Goal: Task Accomplishment & Management: Manage account settings

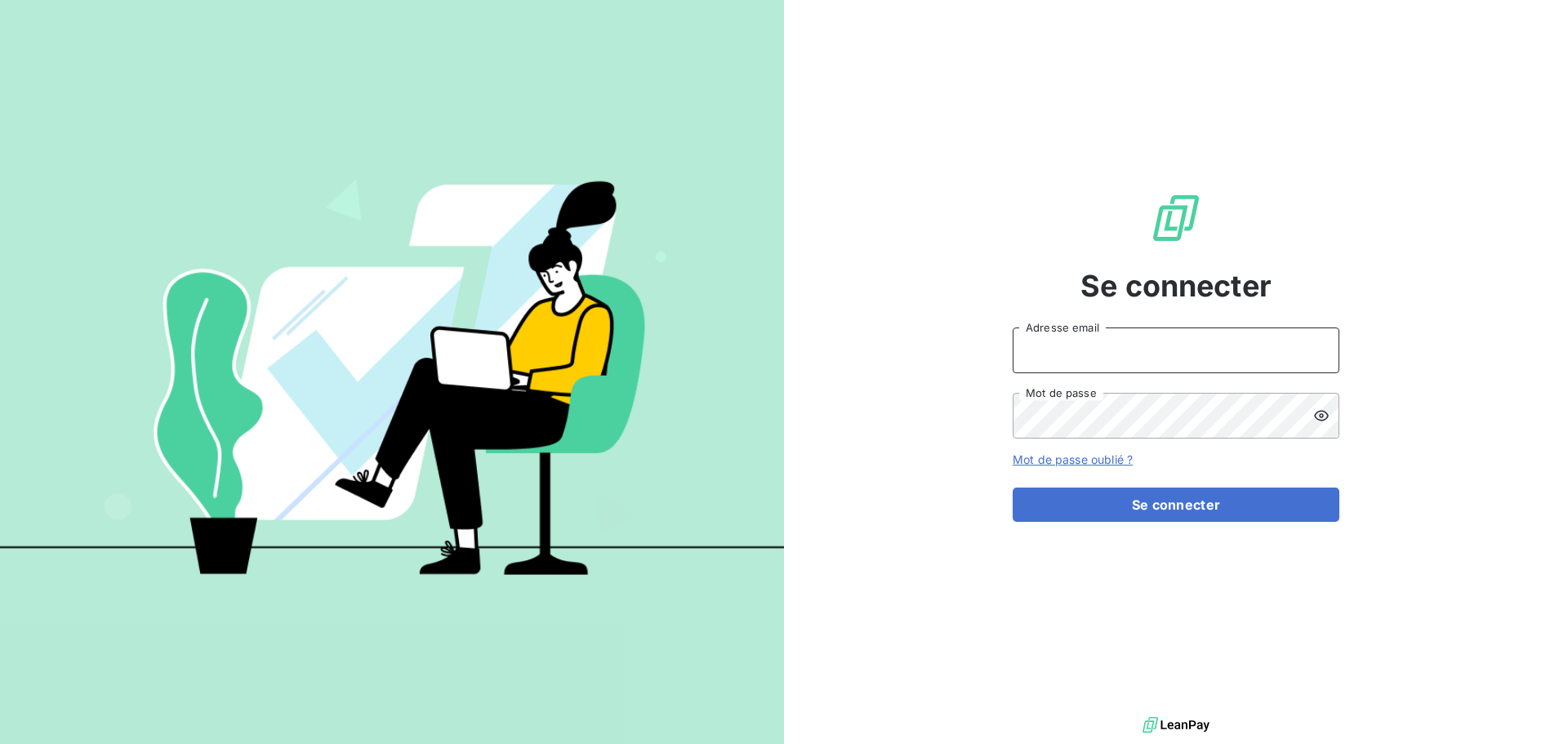
type input "[EMAIL_ADDRESS][DOMAIN_NAME]"
click at [1135, 524] on div "Se connecter [EMAIL_ADDRESS][DOMAIN_NAME] Adresse email Mot de passe Mot de pas…" at bounding box center [1176, 357] width 327 height 713
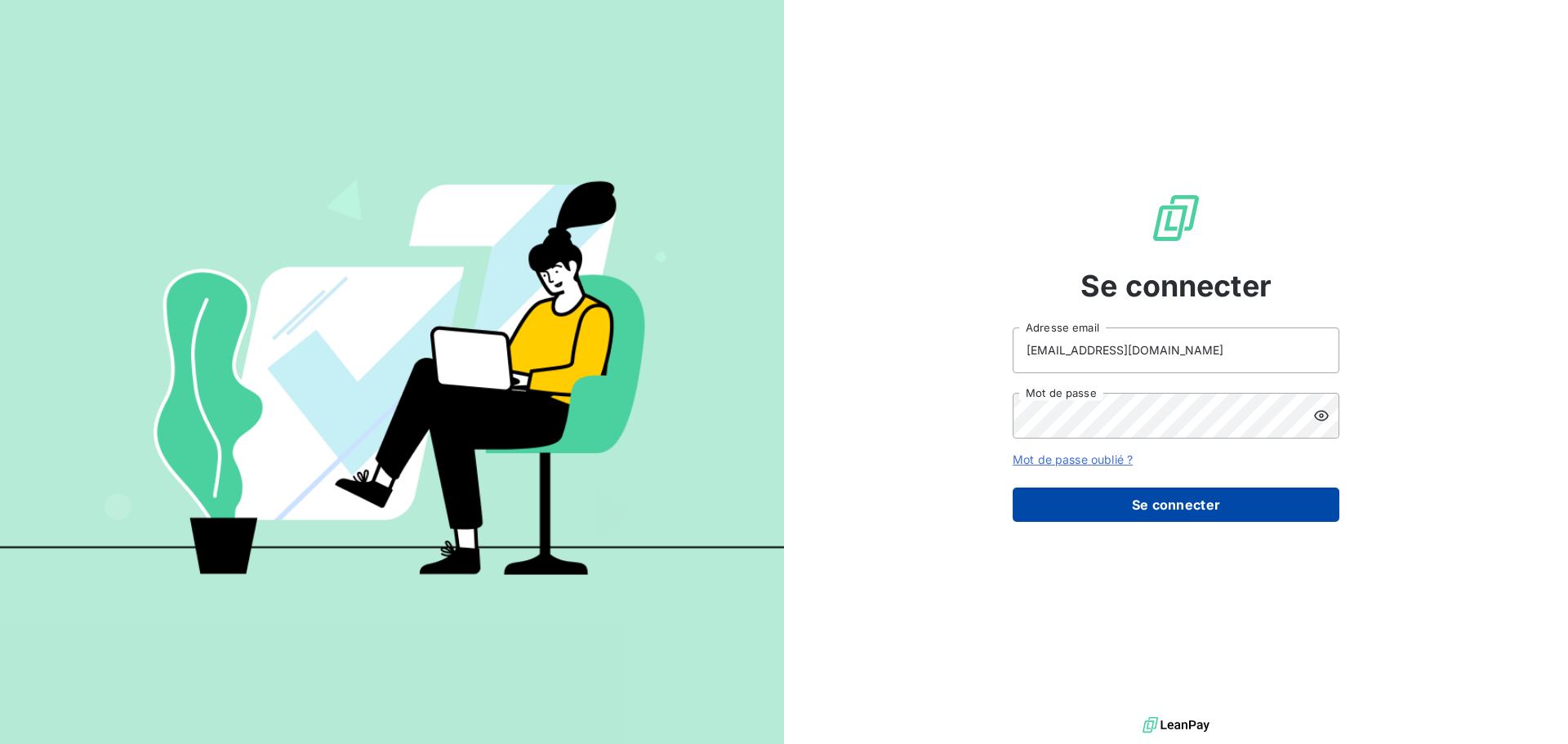
click at [1134, 514] on button "Se connecter" at bounding box center [1176, 505] width 327 height 35
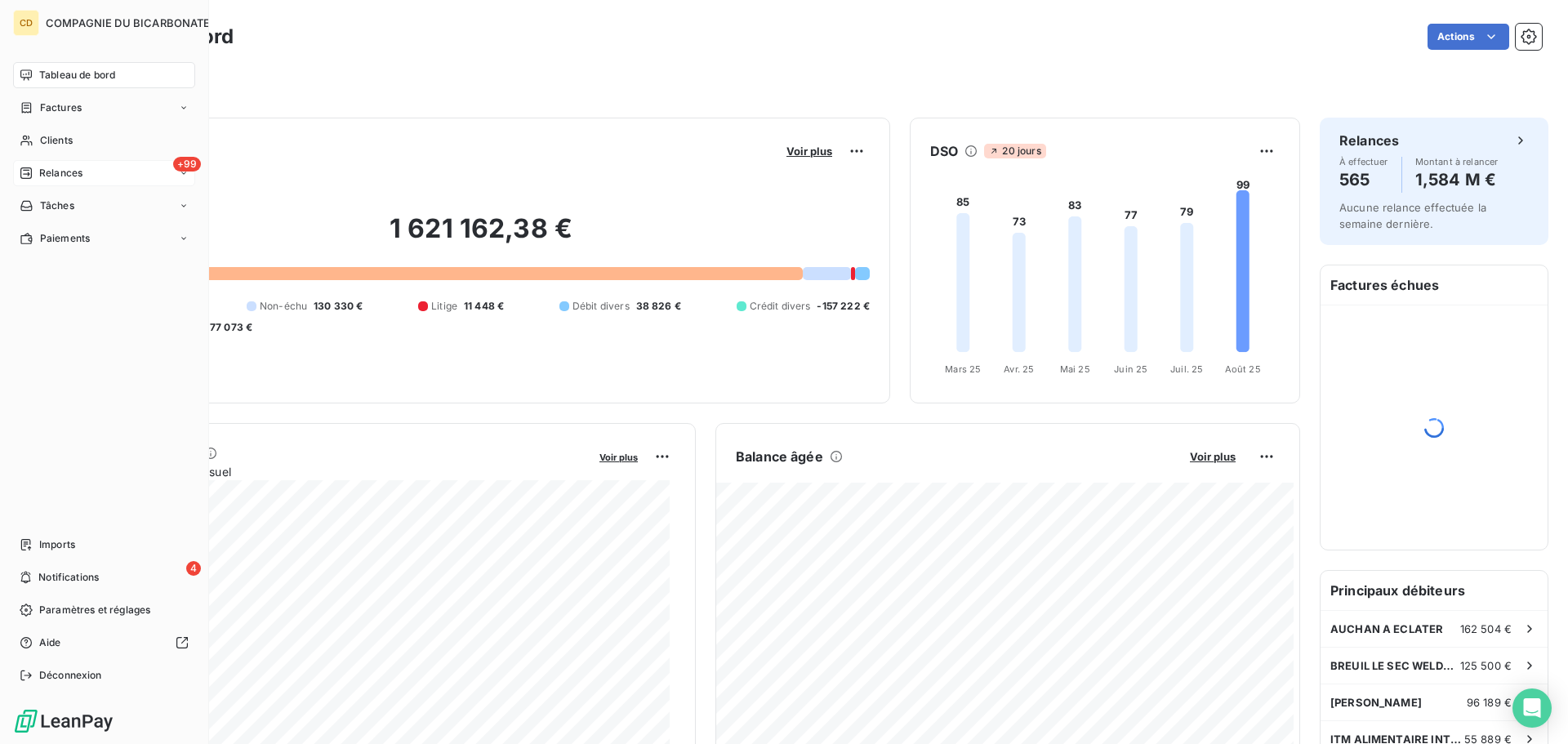
click at [40, 168] on span "Relances" at bounding box center [61, 173] width 43 height 14
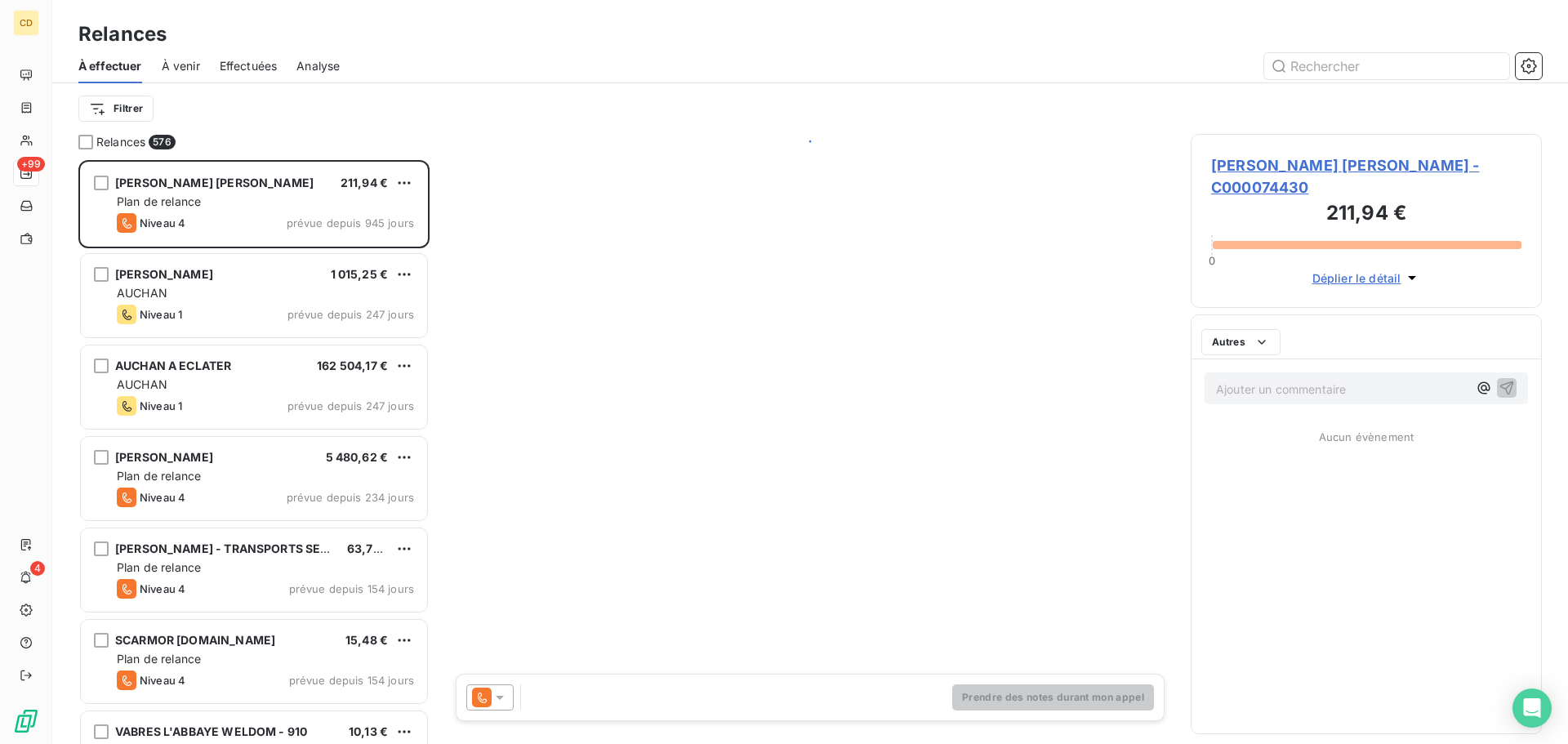
scroll to position [572, 339]
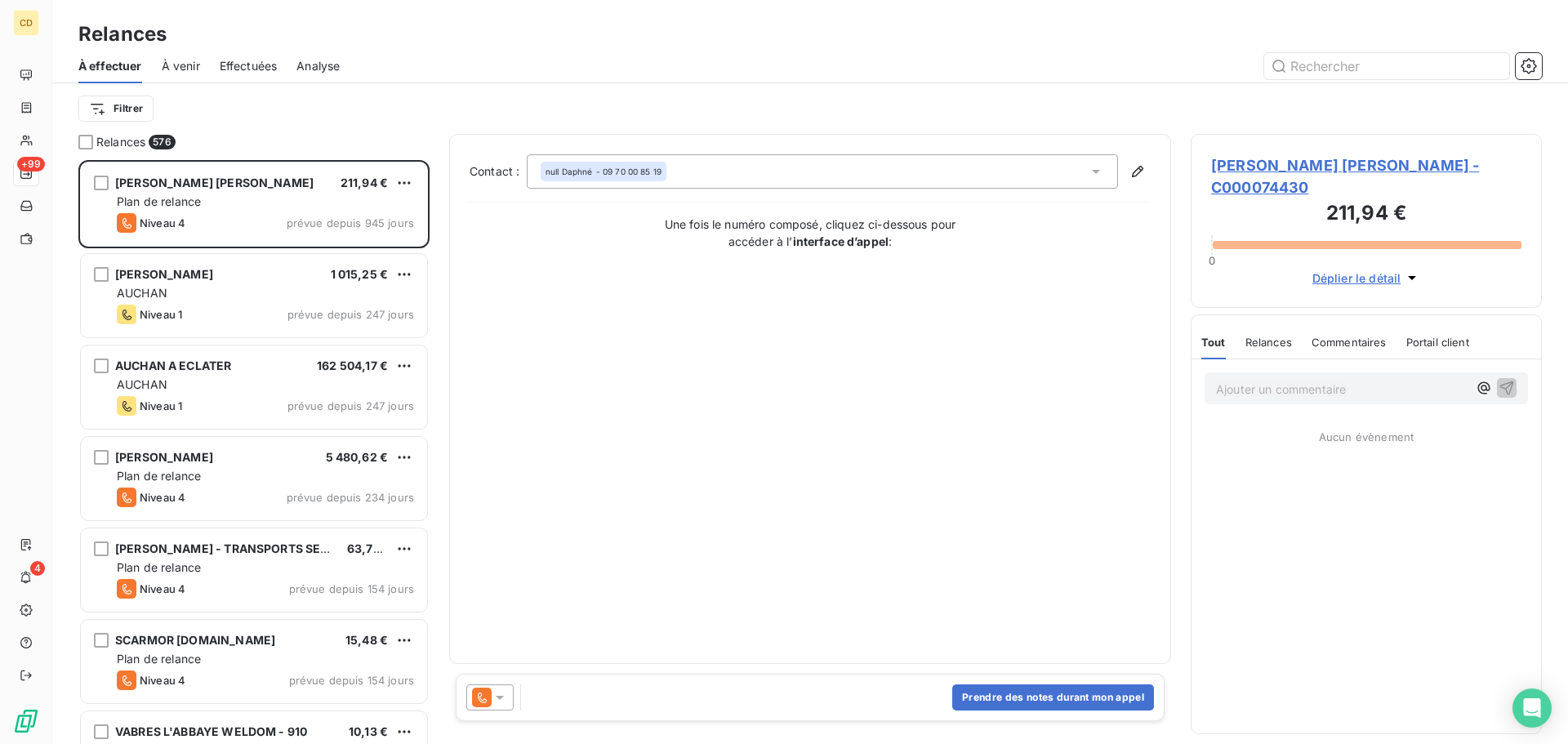
click at [265, 67] on span "Effectuées" at bounding box center [249, 65] width 58 height 16
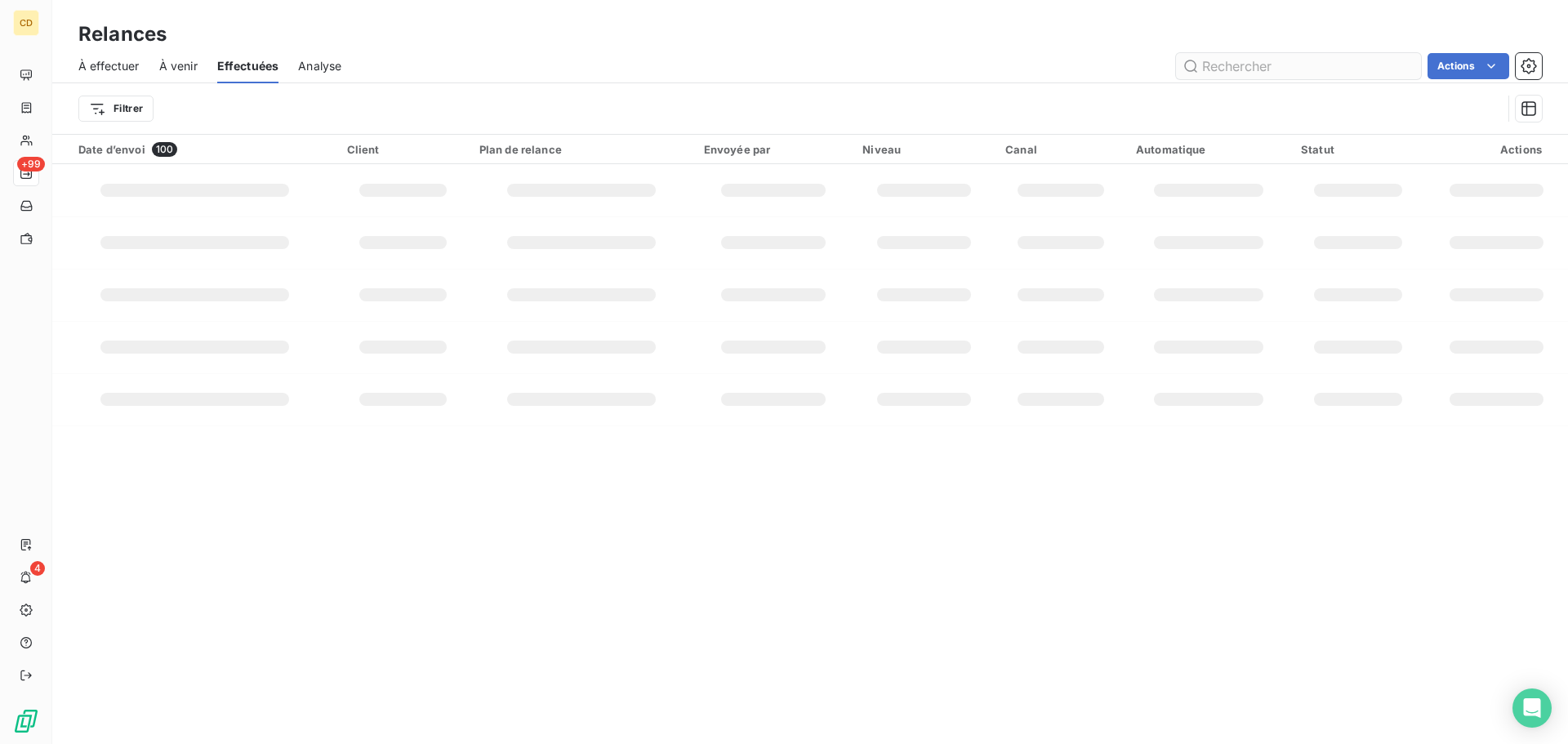
drag, startPoint x: 1270, startPoint y: 56, endPoint x: 1254, endPoint y: 62, distance: 17.1
click at [1254, 62] on input "text" at bounding box center [1298, 65] width 245 height 26
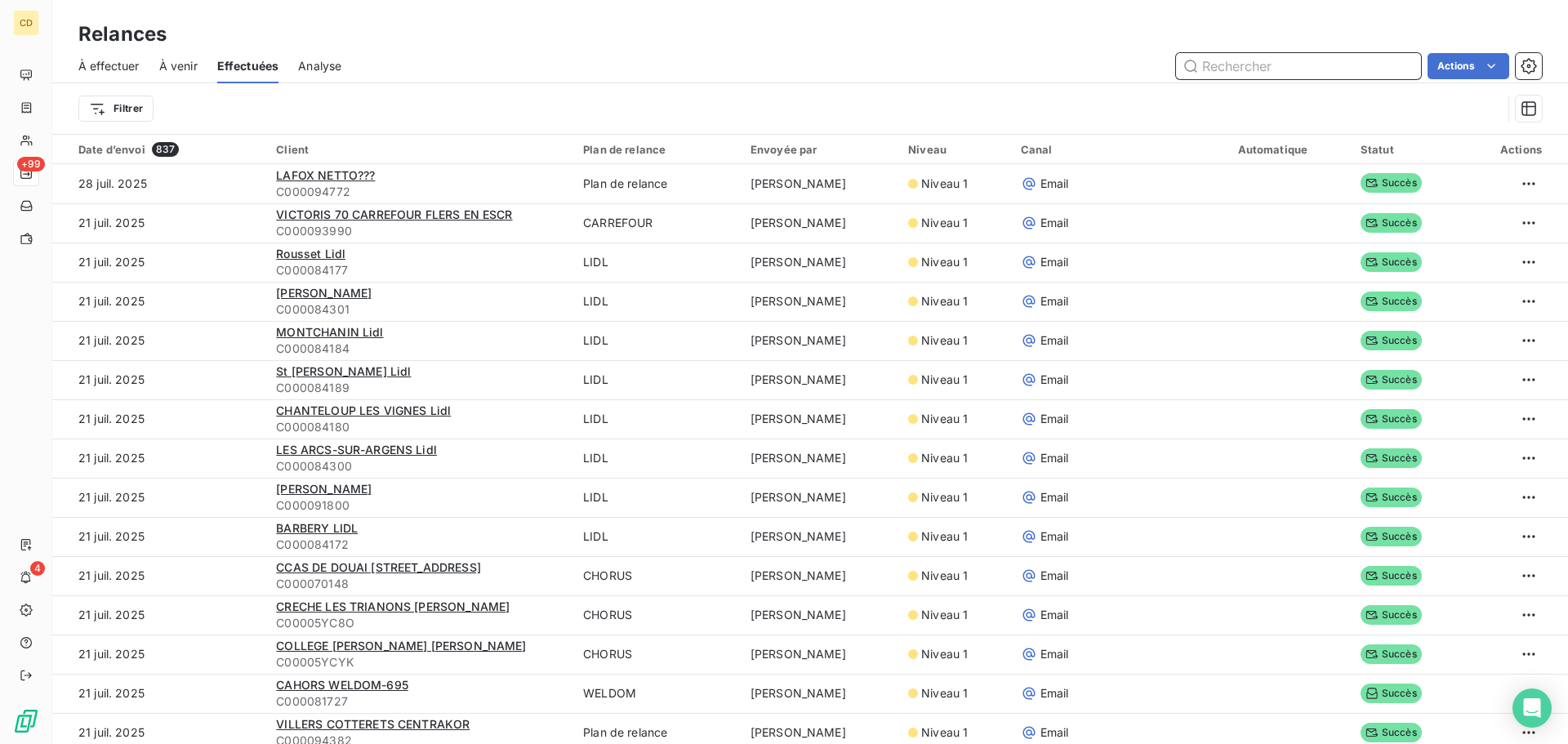
click at [1214, 62] on input "text" at bounding box center [1298, 65] width 245 height 26
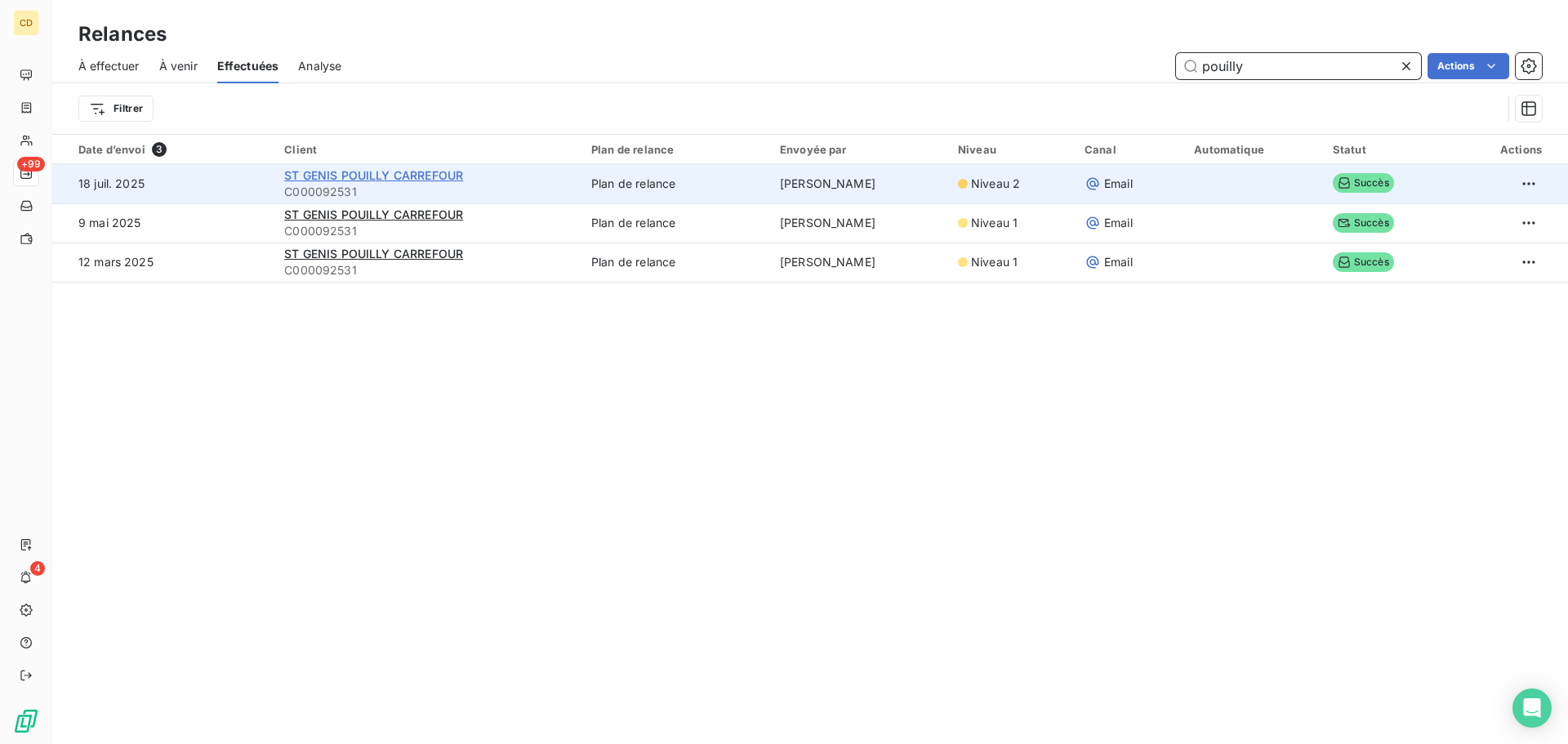
type input "pouilly"
click at [326, 181] on span "ST GENIS POUILLY CARREFOUR" at bounding box center [374, 175] width 179 height 13
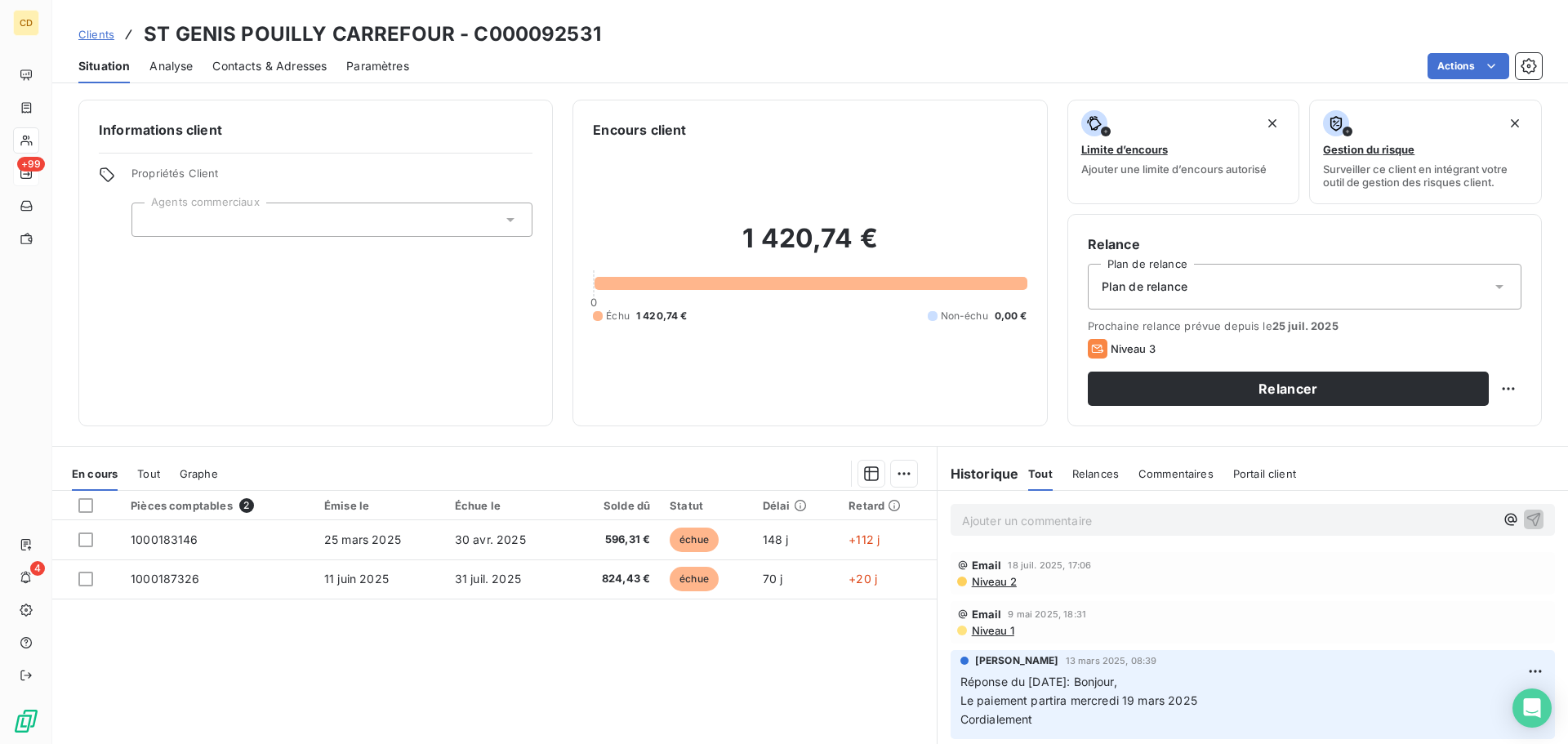
click at [1008, 516] on p "Ajouter un commentaire ﻿" at bounding box center [1228, 520] width 532 height 20
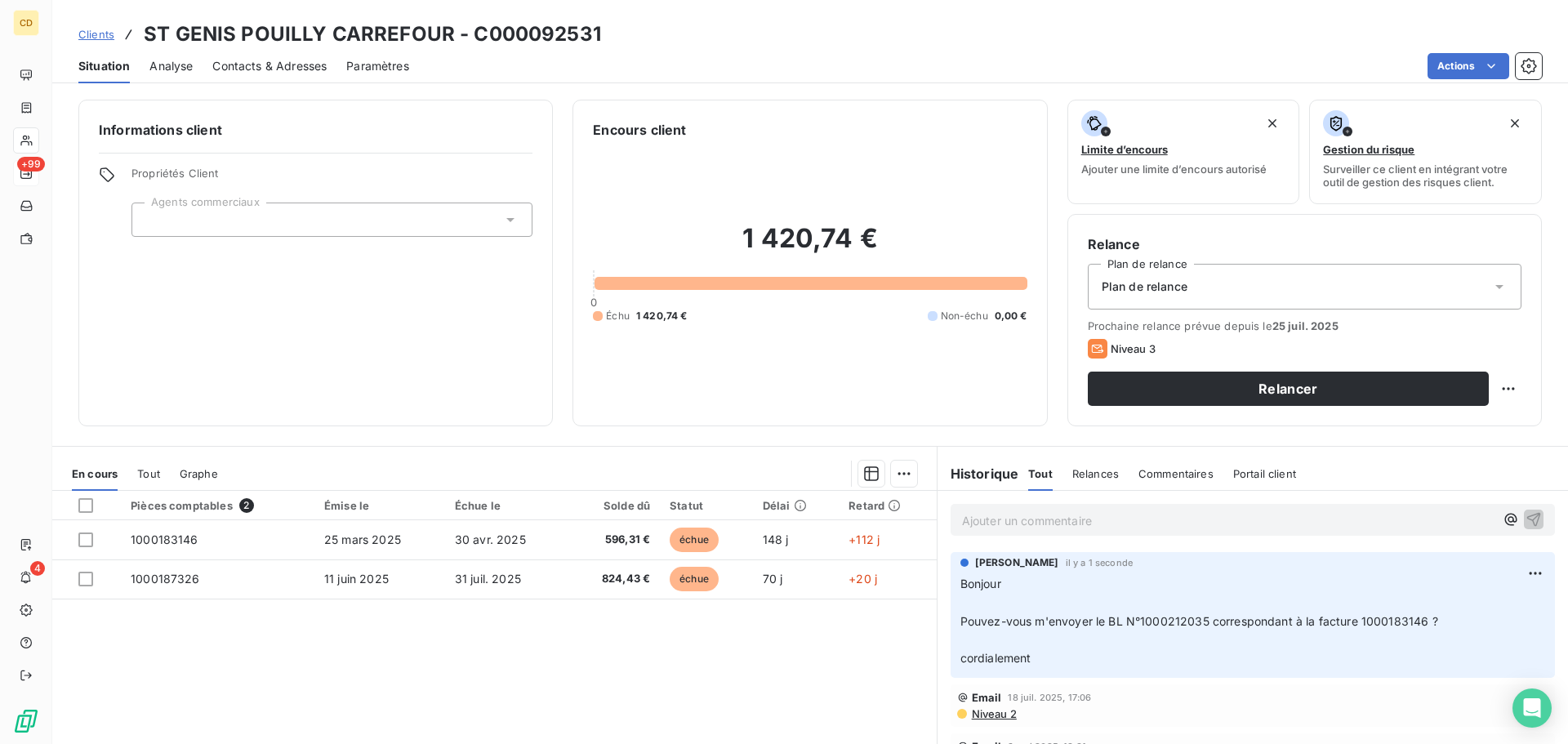
click at [1107, 533] on div "Ajouter un commentaire ﻿" at bounding box center [1252, 519] width 604 height 32
click at [1107, 526] on p "Ajouter un commentaire ﻿" at bounding box center [1228, 520] width 532 height 20
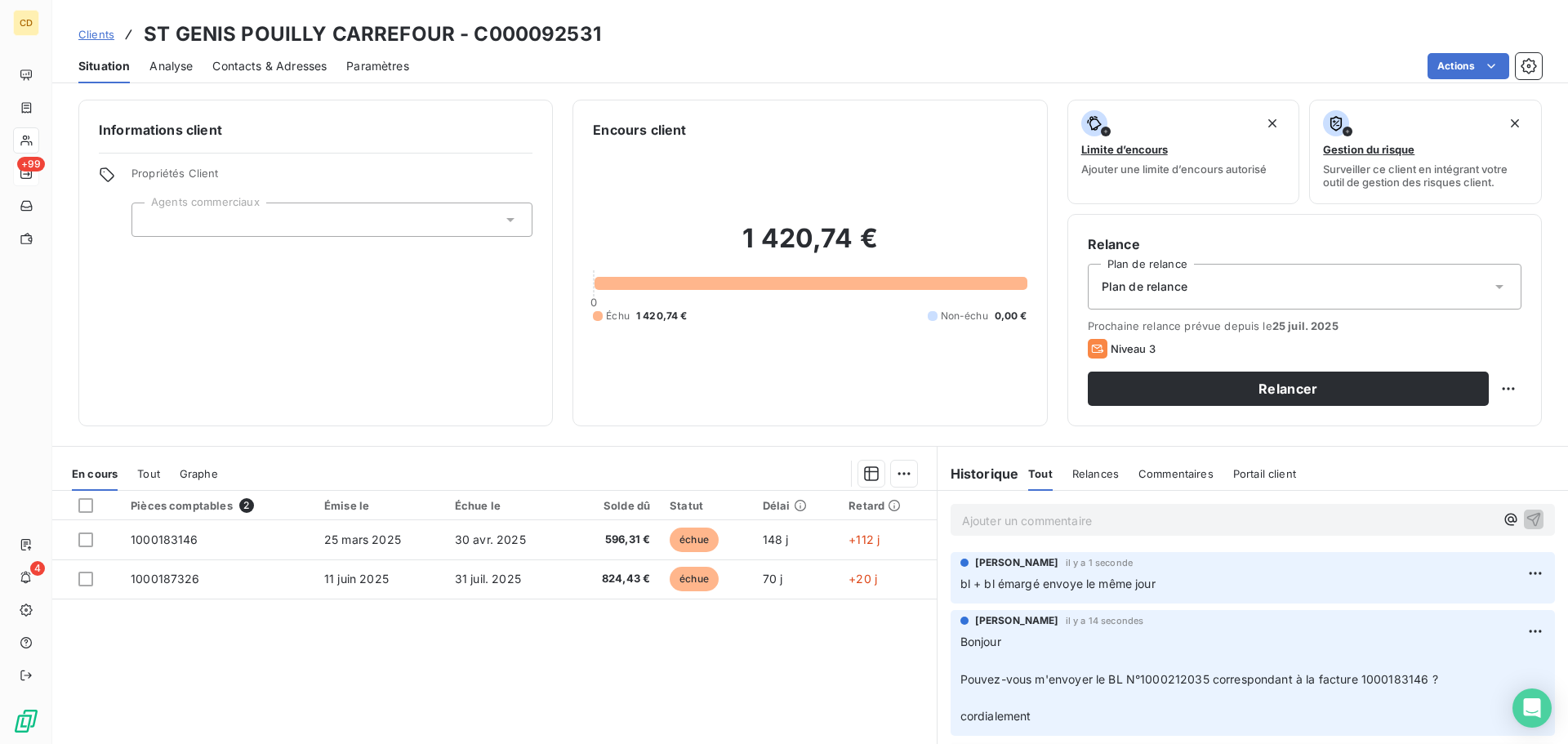
click at [1022, 524] on p "Ajouter un commentaire ﻿" at bounding box center [1228, 520] width 532 height 20
